Goal: Navigation & Orientation: Go to known website

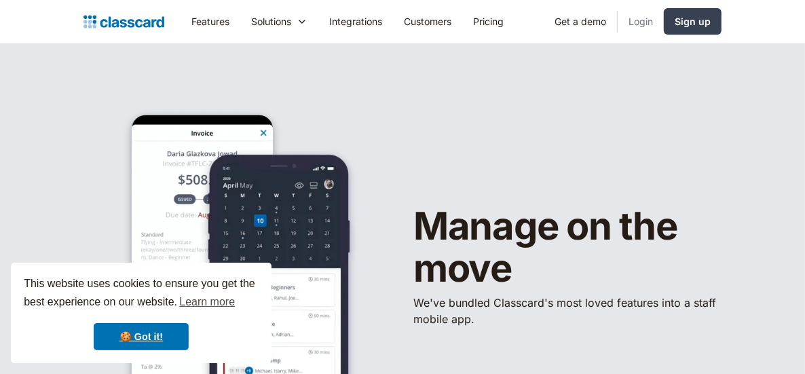
click at [639, 22] on link "Login" at bounding box center [641, 21] width 46 height 31
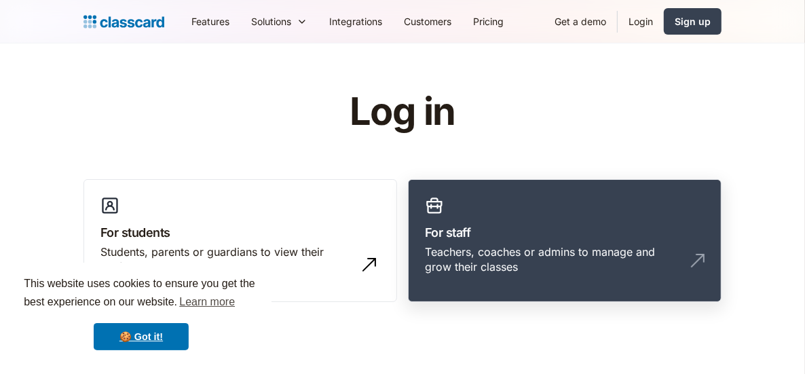
click at [488, 244] on div "Teachers, coaches or admins to manage and grow their classes" at bounding box center [551, 259] width 253 height 31
